Goal: Information Seeking & Learning: Learn about a topic

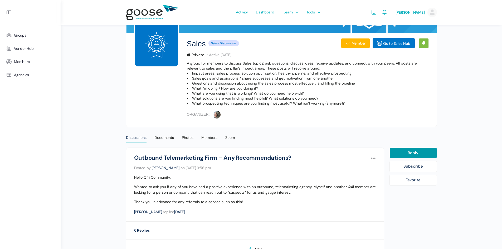
scroll to position [105, 0]
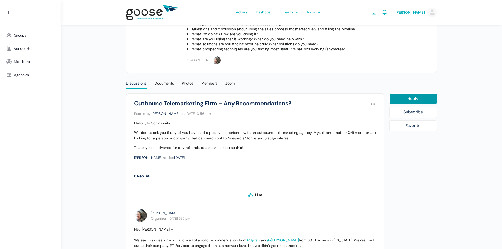
click at [139, 177] on div "6 Replies" at bounding box center [142, 176] width 16 height 7
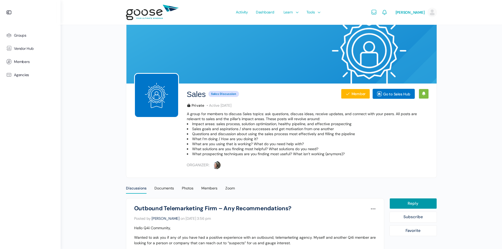
scroll to position [0, 0]
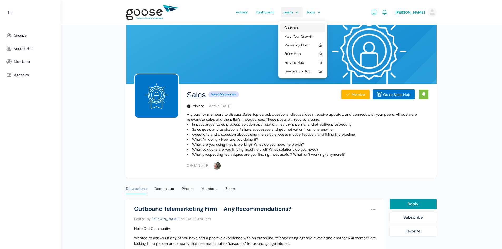
click at [291, 26] on span "Courses" at bounding box center [290, 27] width 13 height 5
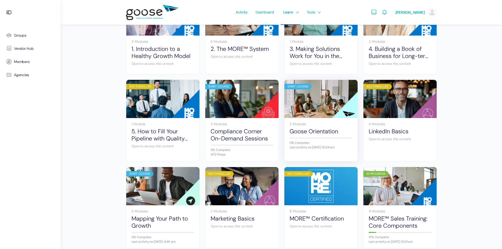
scroll to position [19, 0]
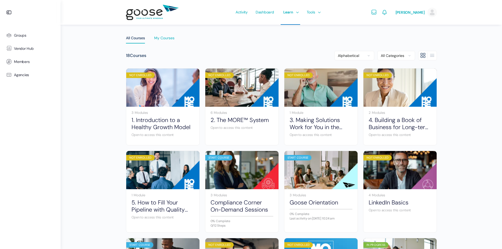
click at [167, 38] on div "My Courses" at bounding box center [164, 40] width 20 height 8
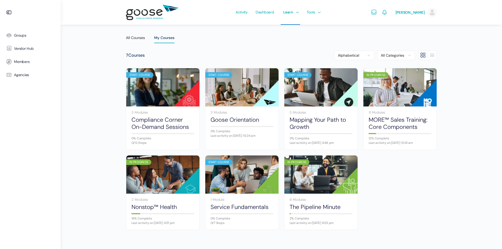
scroll to position [31, 0]
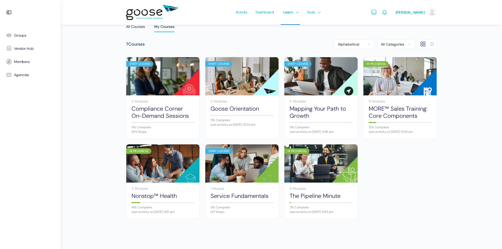
click at [391, 79] on img at bounding box center [399, 76] width 73 height 49
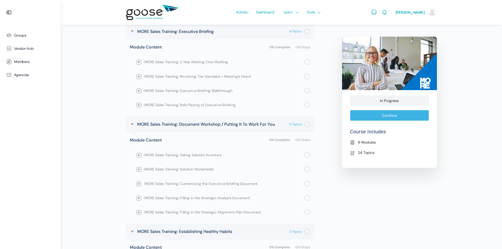
scroll to position [527, 0]
